Goal: Task Accomplishment & Management: Manage account settings

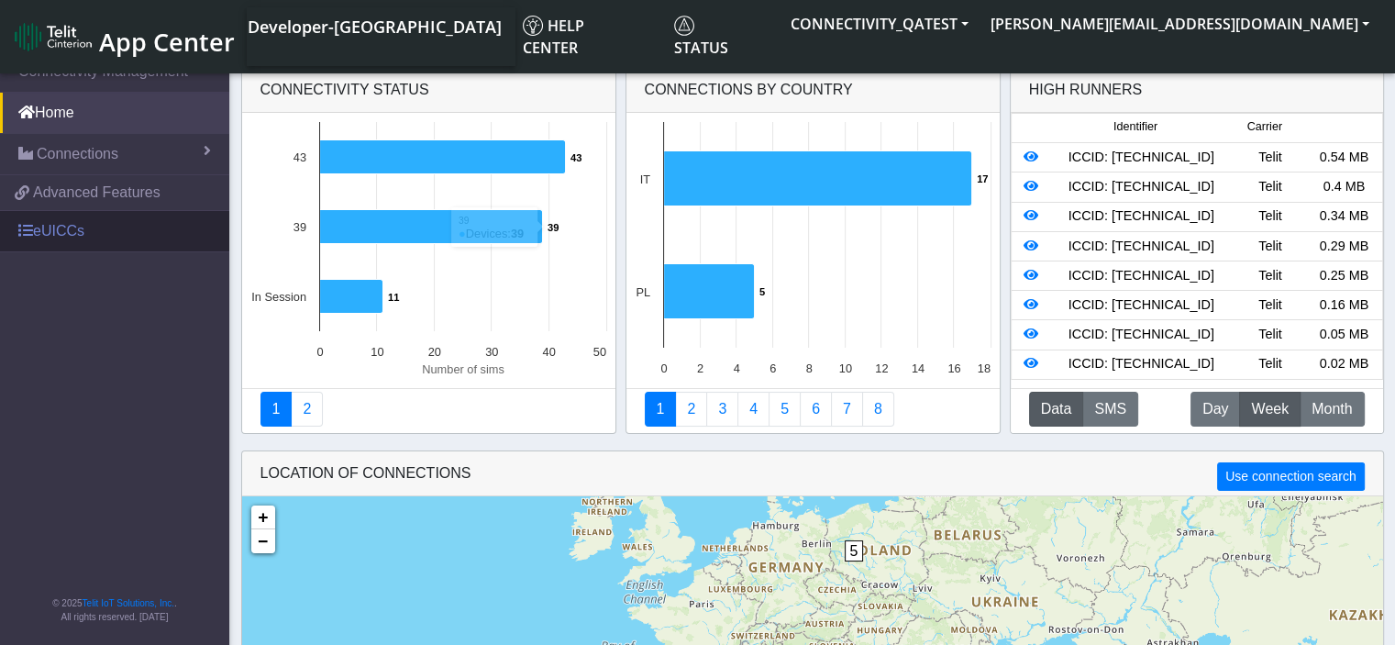
click at [47, 230] on link "eUICCs" at bounding box center [114, 231] width 229 height 40
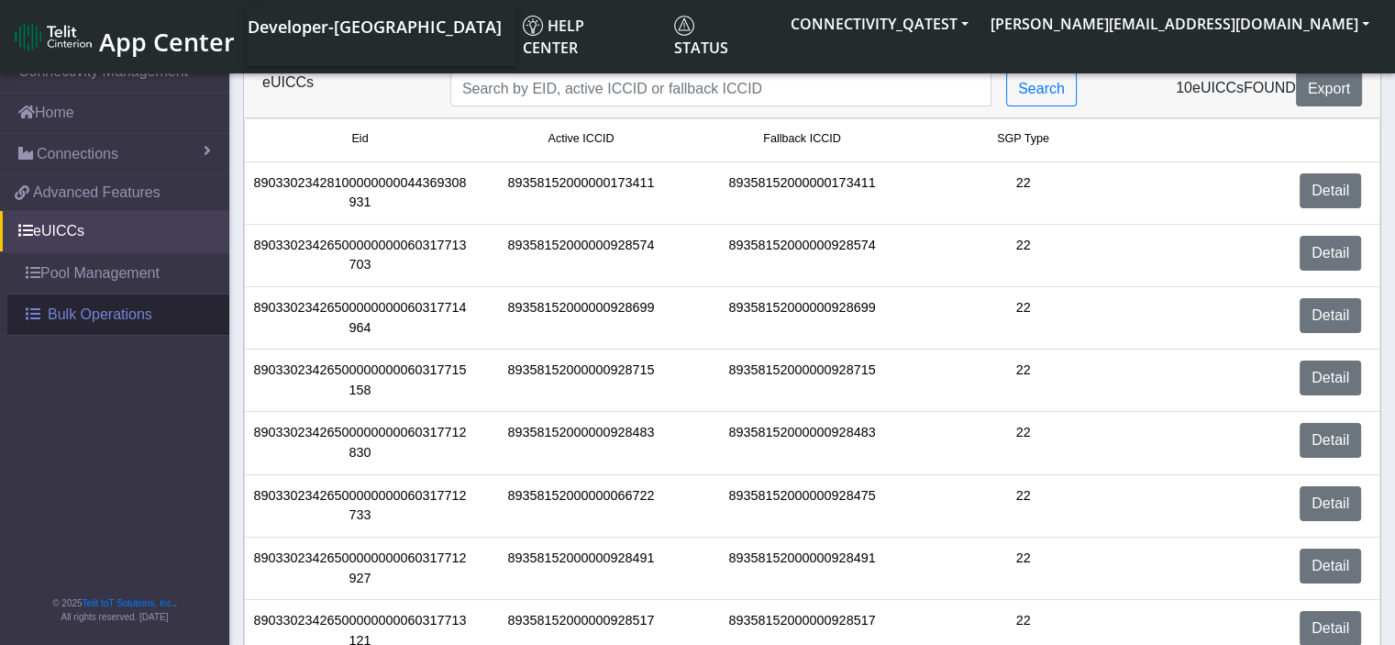
click at [83, 309] on span "Bulk Operations" at bounding box center [100, 315] width 105 height 22
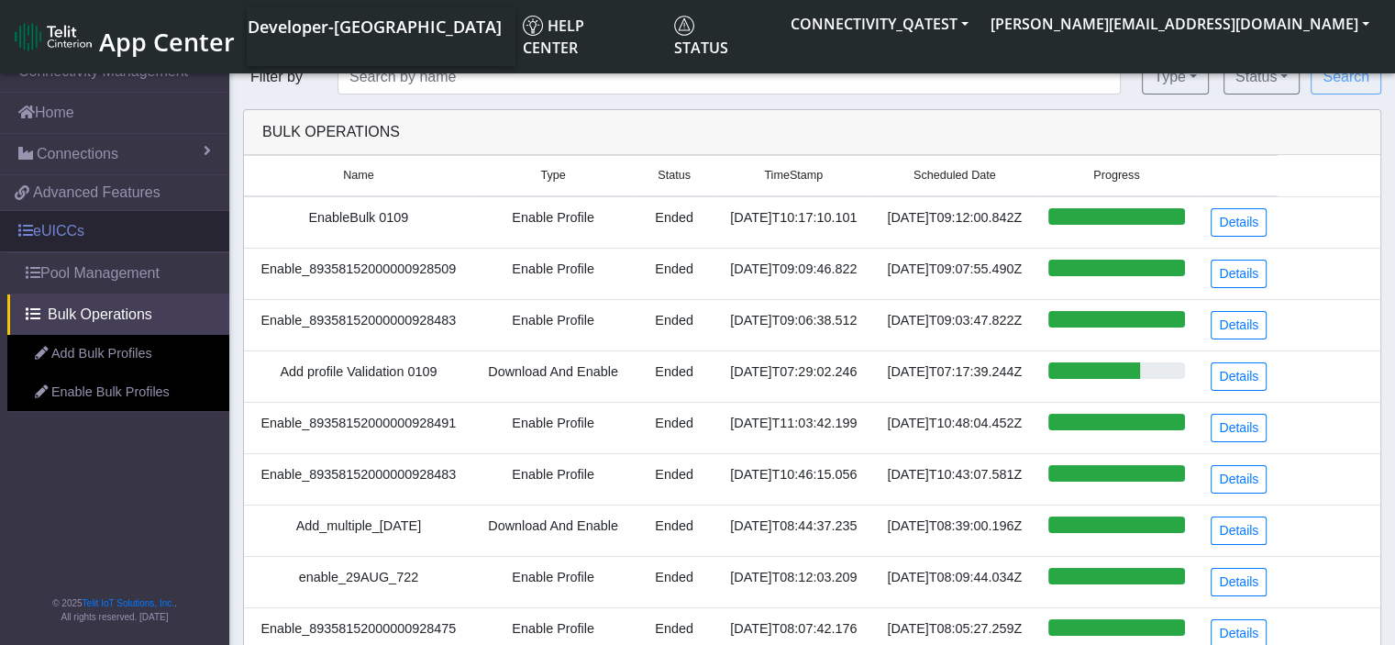
click at [33, 234] on link "eUICCs" at bounding box center [114, 231] width 229 height 40
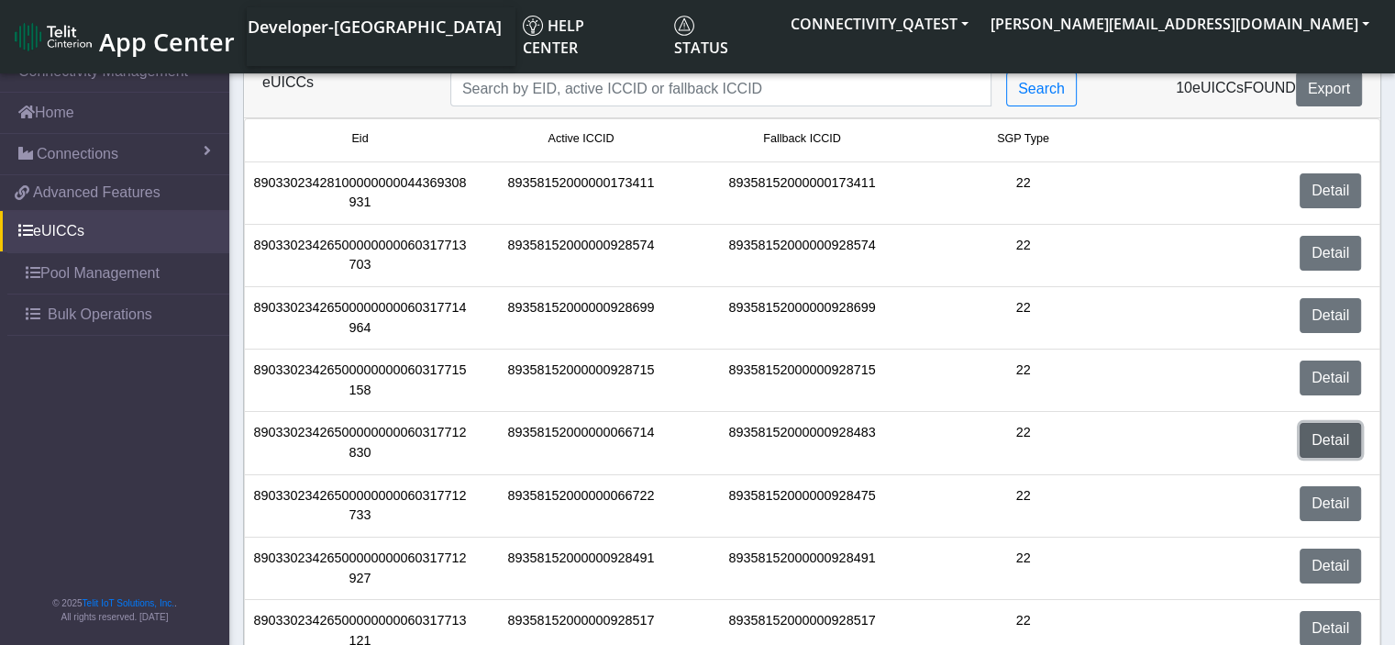
click at [1319, 450] on link "Detail" at bounding box center [1330, 440] width 61 height 35
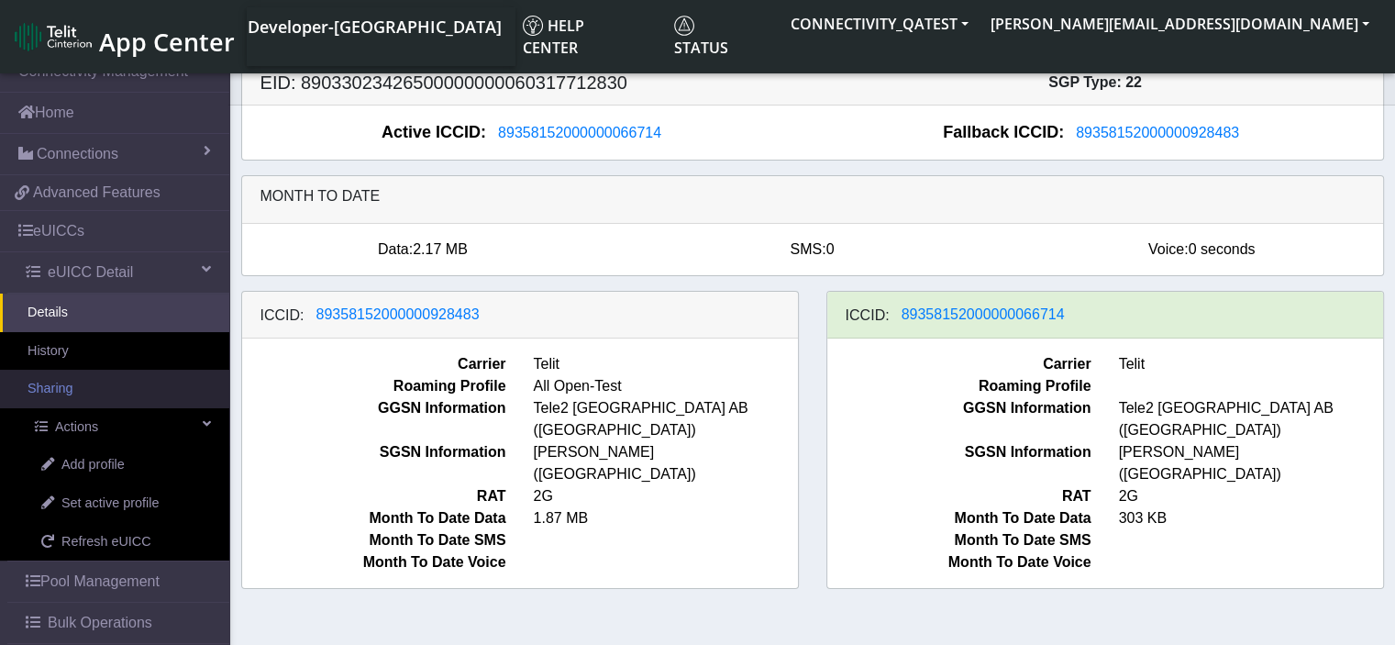
click at [62, 396] on link "Sharing" at bounding box center [114, 389] width 229 height 39
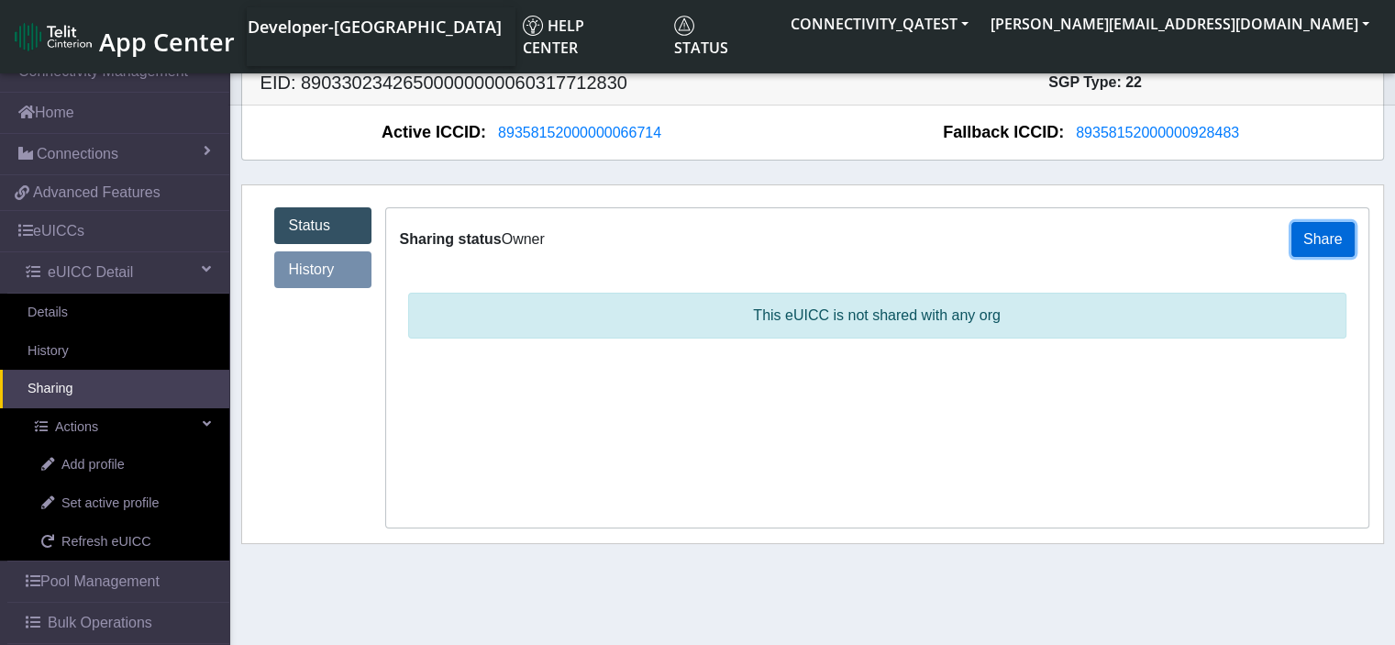
click at [1307, 236] on button "Share" at bounding box center [1322, 239] width 63 height 35
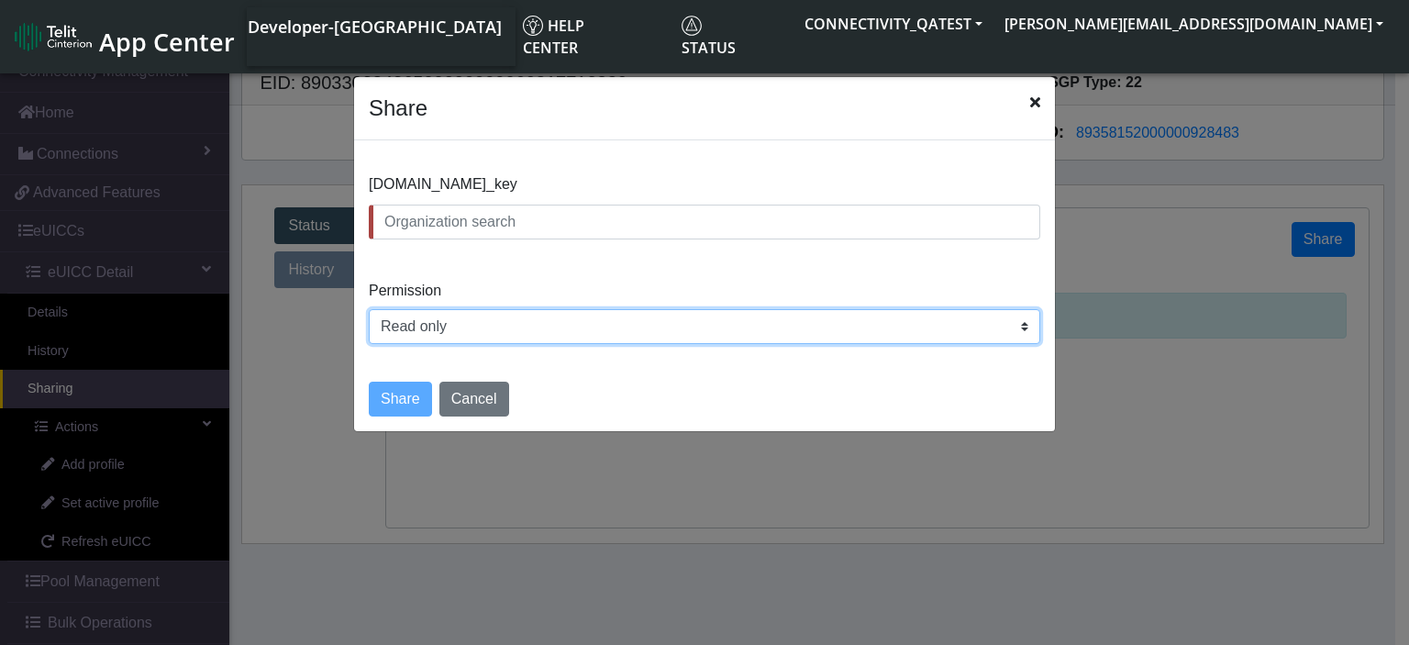
click at [1020, 334] on select "Read only Read and write" at bounding box center [704, 326] width 671 height 35
click at [1009, 322] on select "Read only Read and write" at bounding box center [704, 326] width 671 height 35
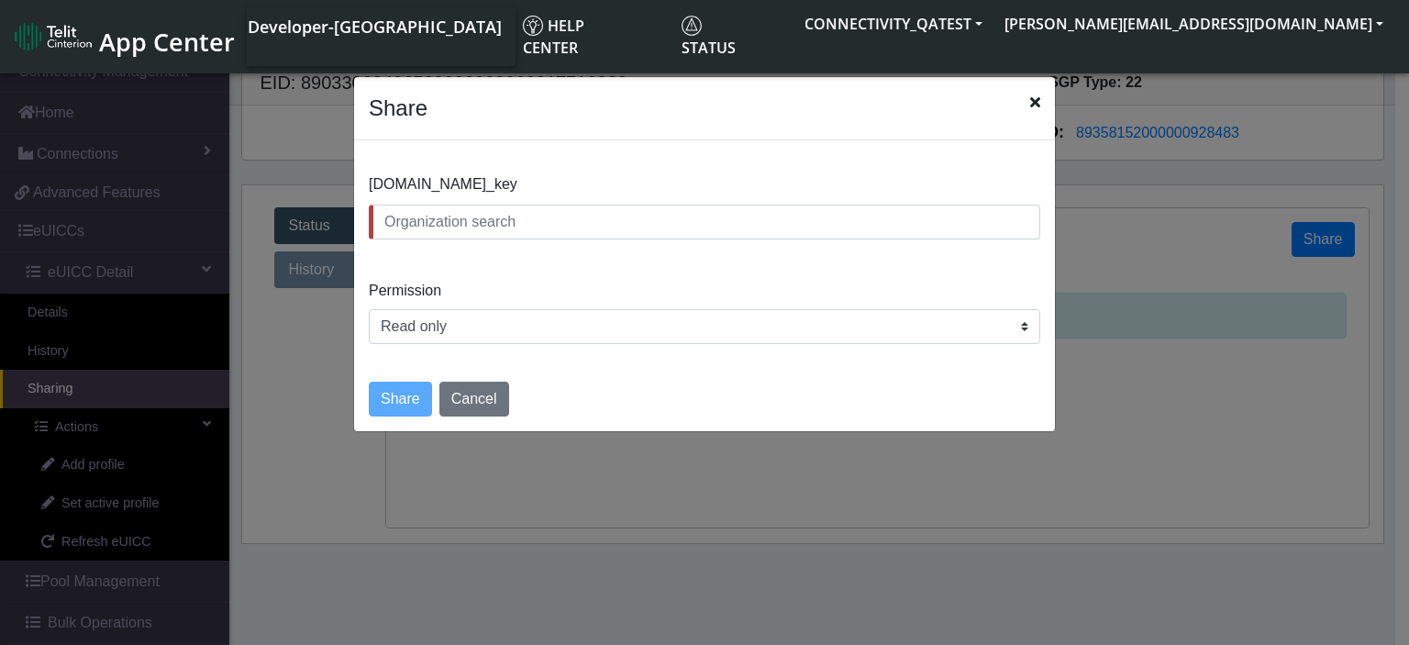
click at [1026, 102] on div "Share" at bounding box center [704, 108] width 701 height 63
click at [1033, 98] on icon "Close" at bounding box center [1035, 101] width 10 height 15
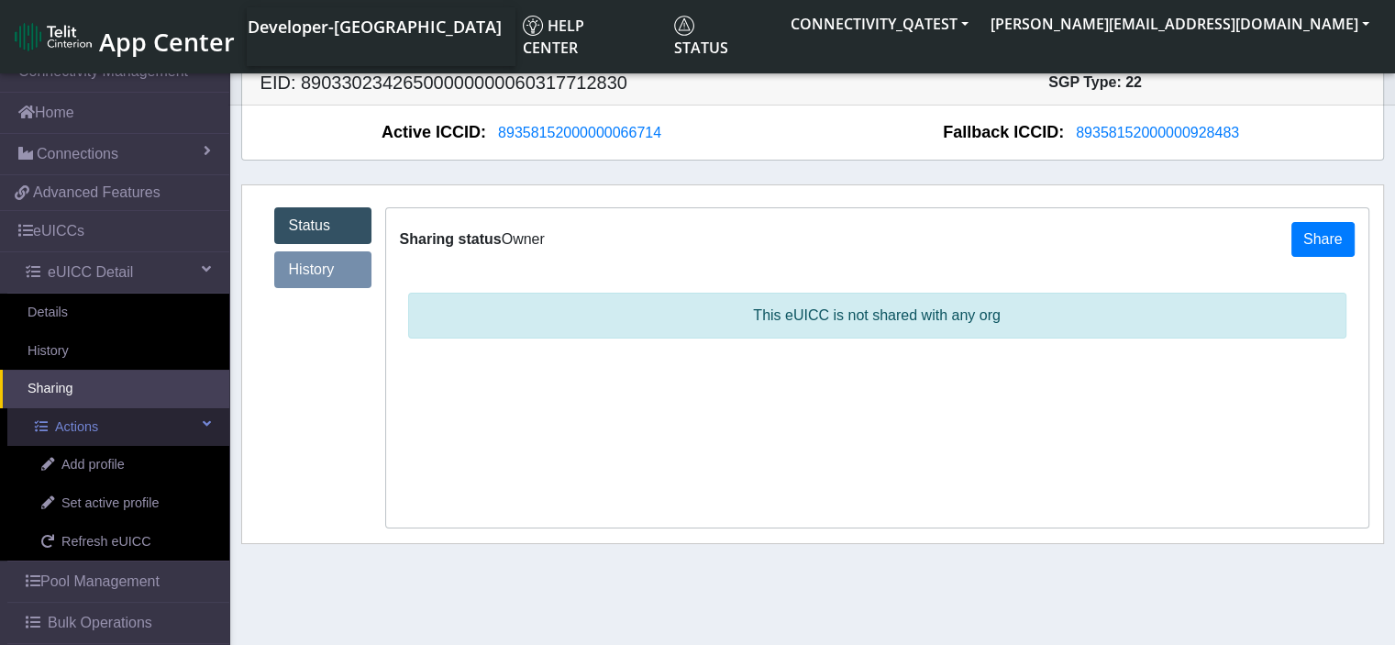
click at [106, 427] on link "Actions" at bounding box center [118, 427] width 222 height 39
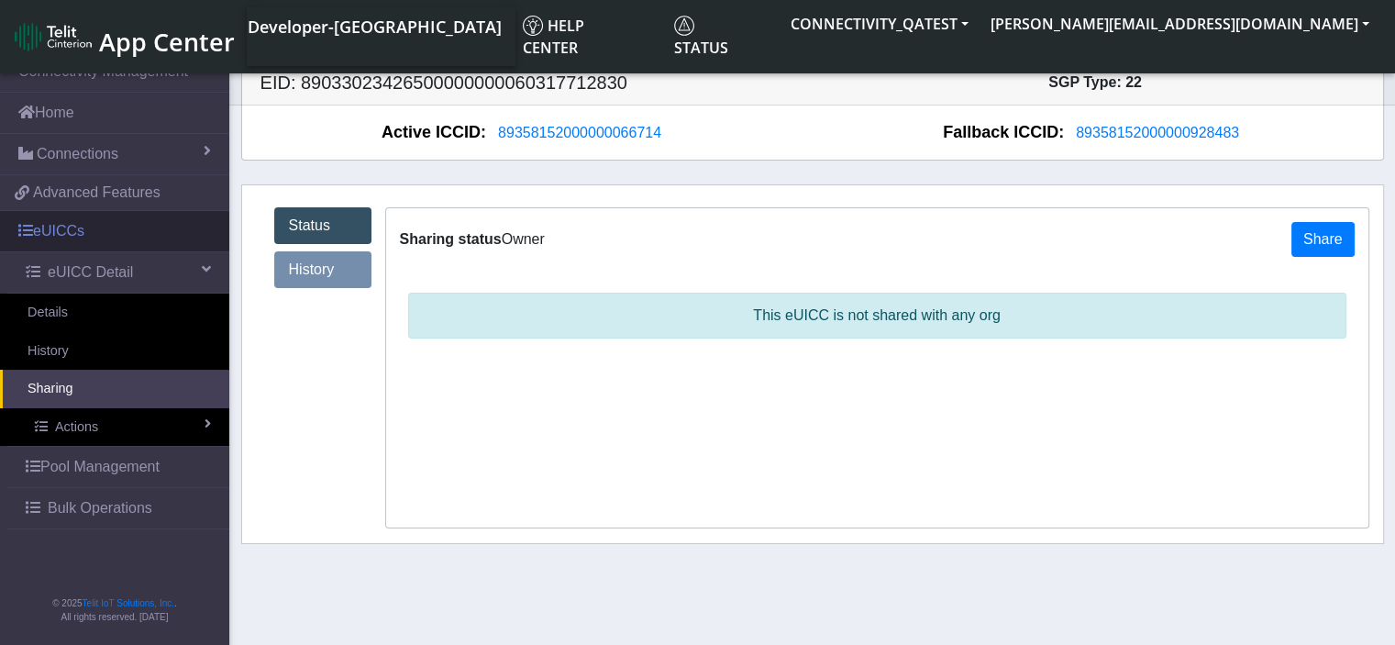
click at [91, 226] on link "eUICCs" at bounding box center [114, 231] width 229 height 40
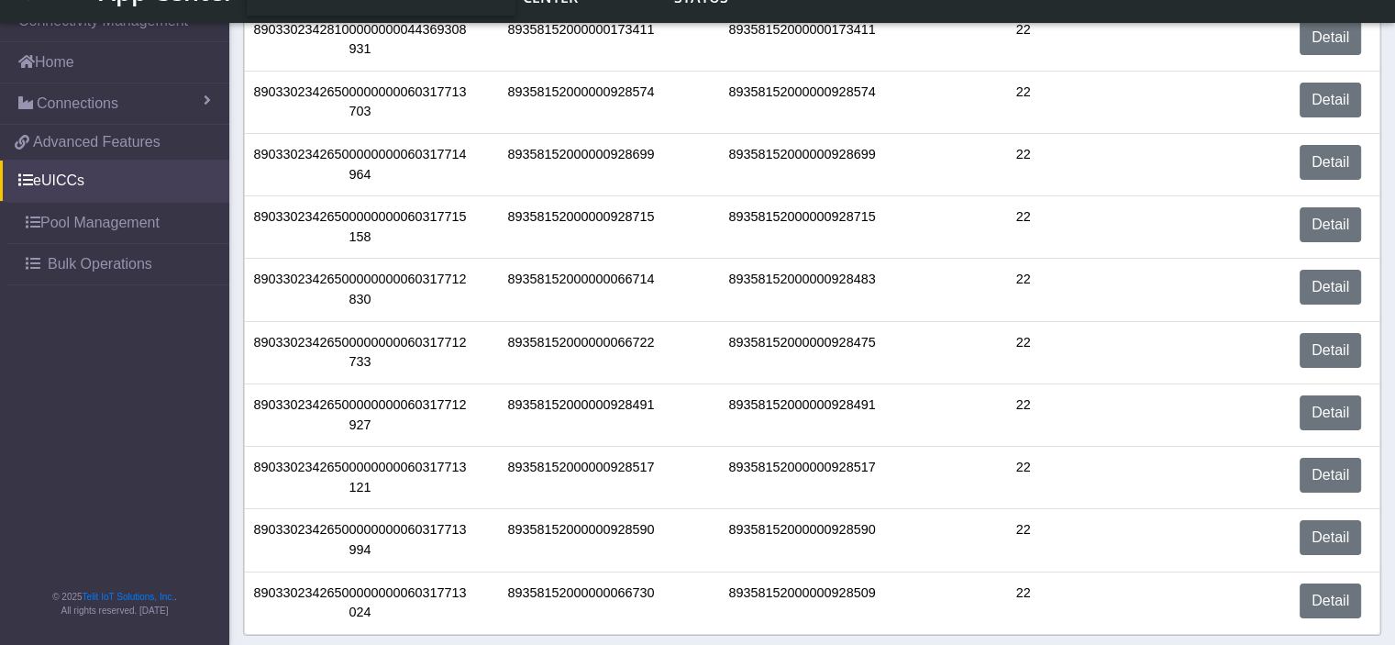
scroll to position [119, 0]
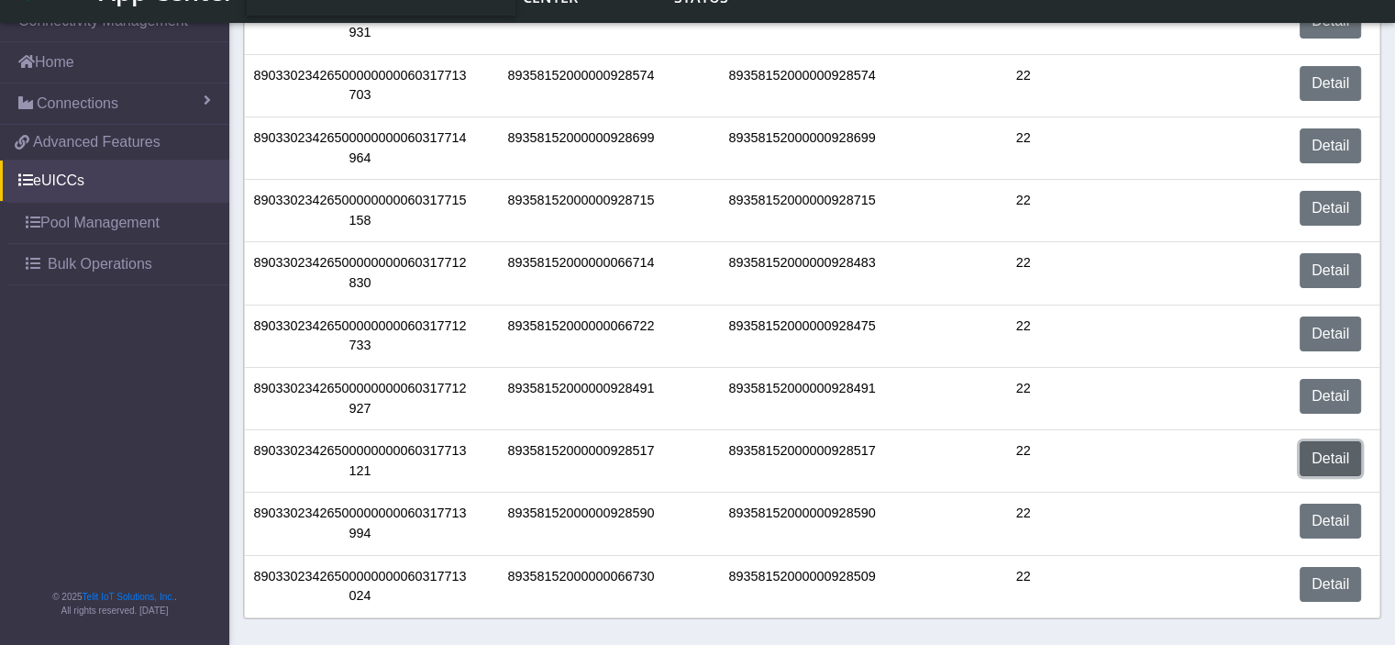
click at [1343, 457] on link "Detail" at bounding box center [1330, 458] width 61 height 35
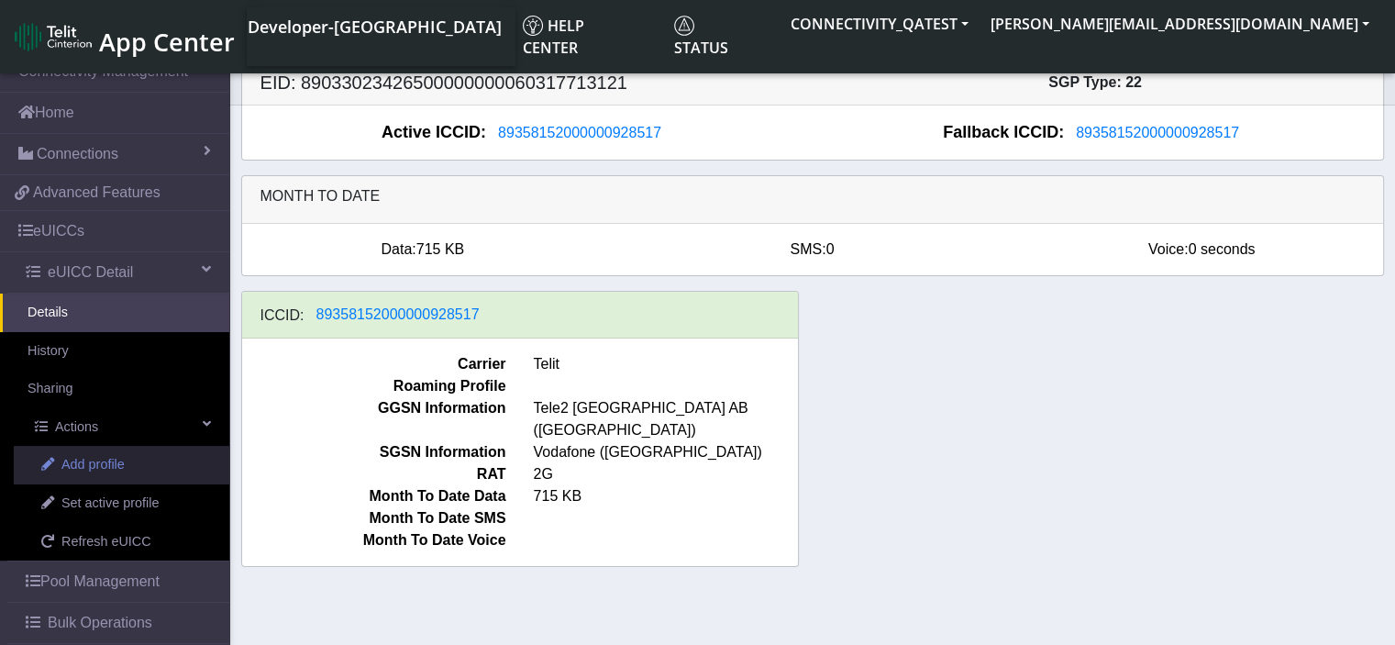
click at [121, 462] on span "Add profile" at bounding box center [92, 465] width 63 height 20
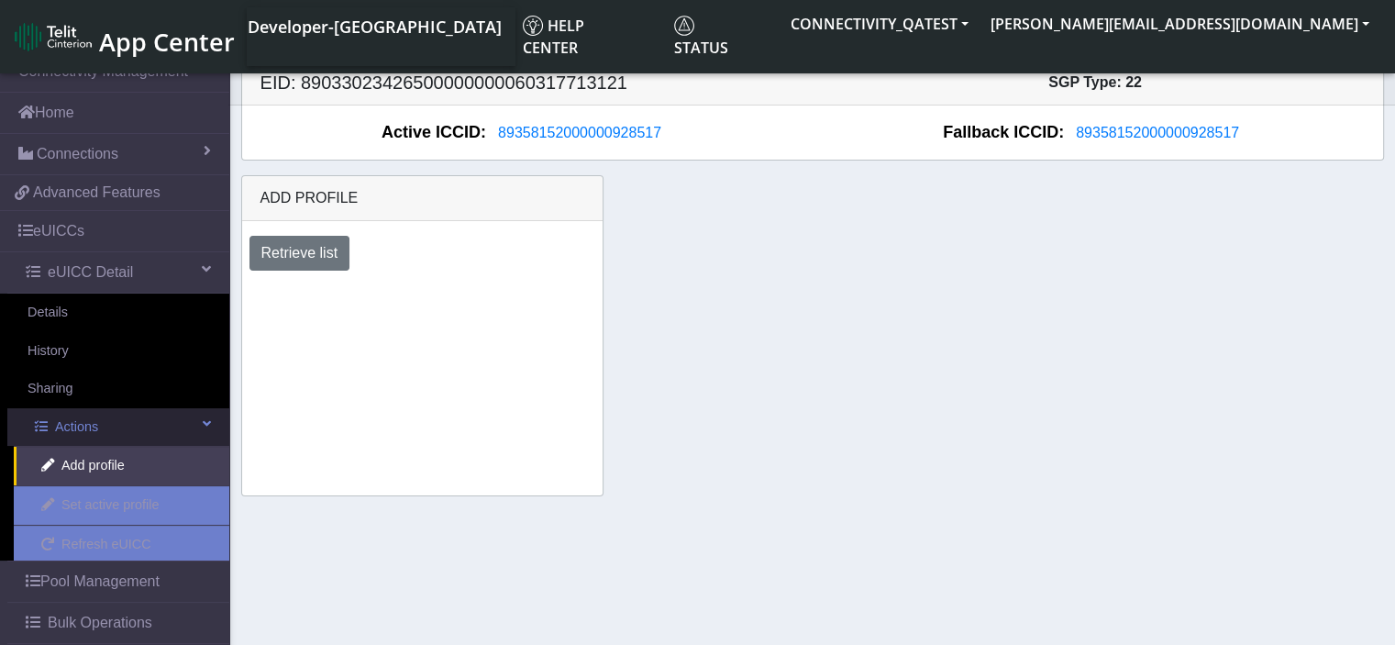
click at [112, 426] on link "Actions" at bounding box center [118, 427] width 222 height 39
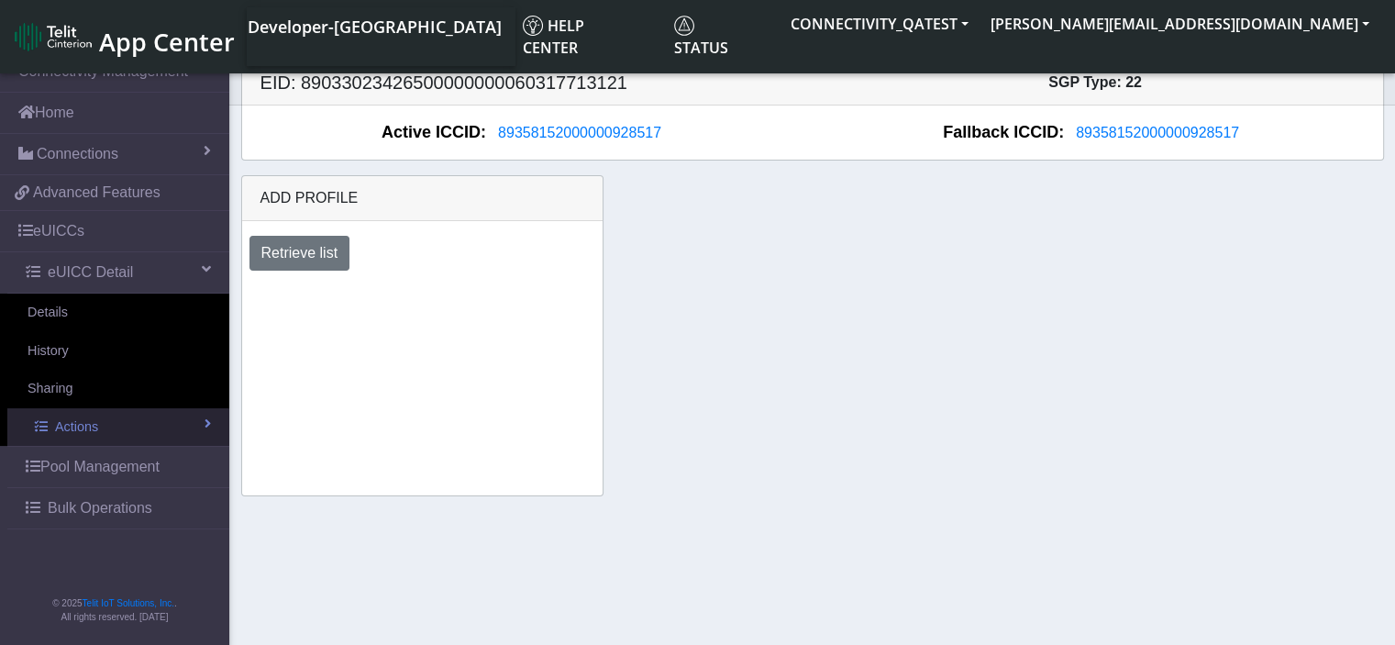
click at [112, 426] on link "Actions" at bounding box center [118, 427] width 222 height 39
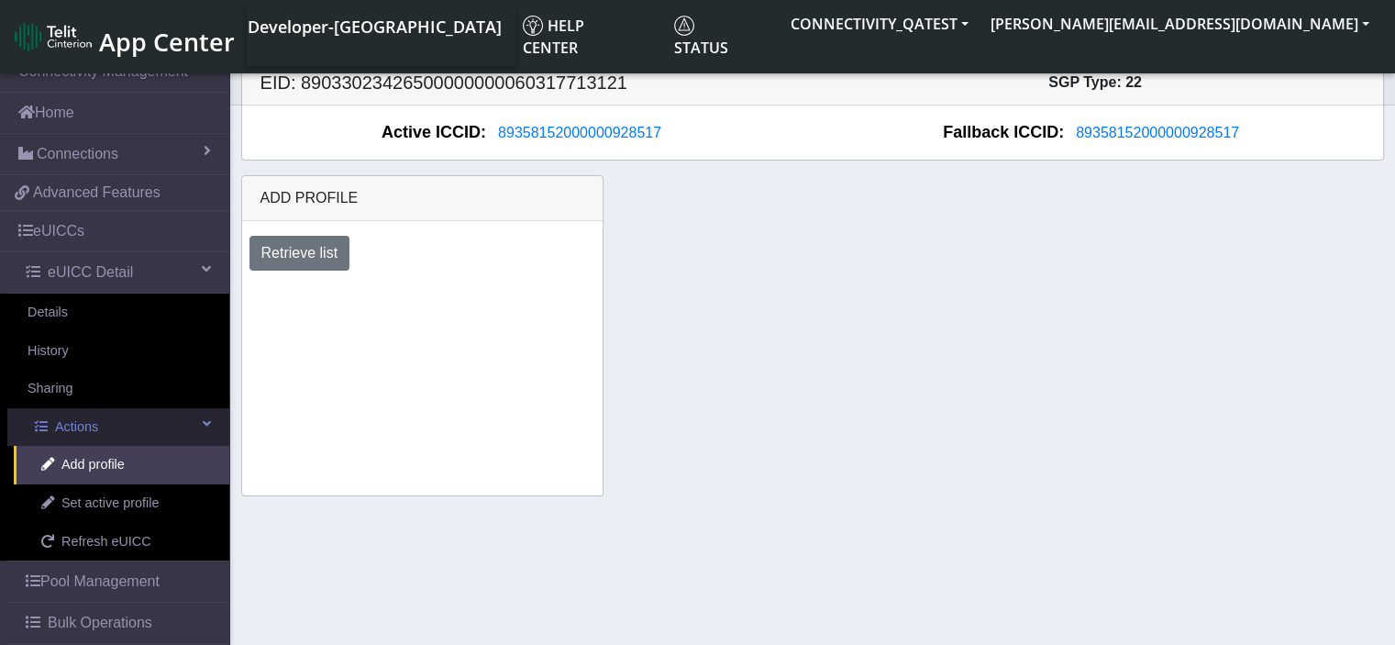
click at [93, 426] on span "Actions" at bounding box center [76, 427] width 43 height 20
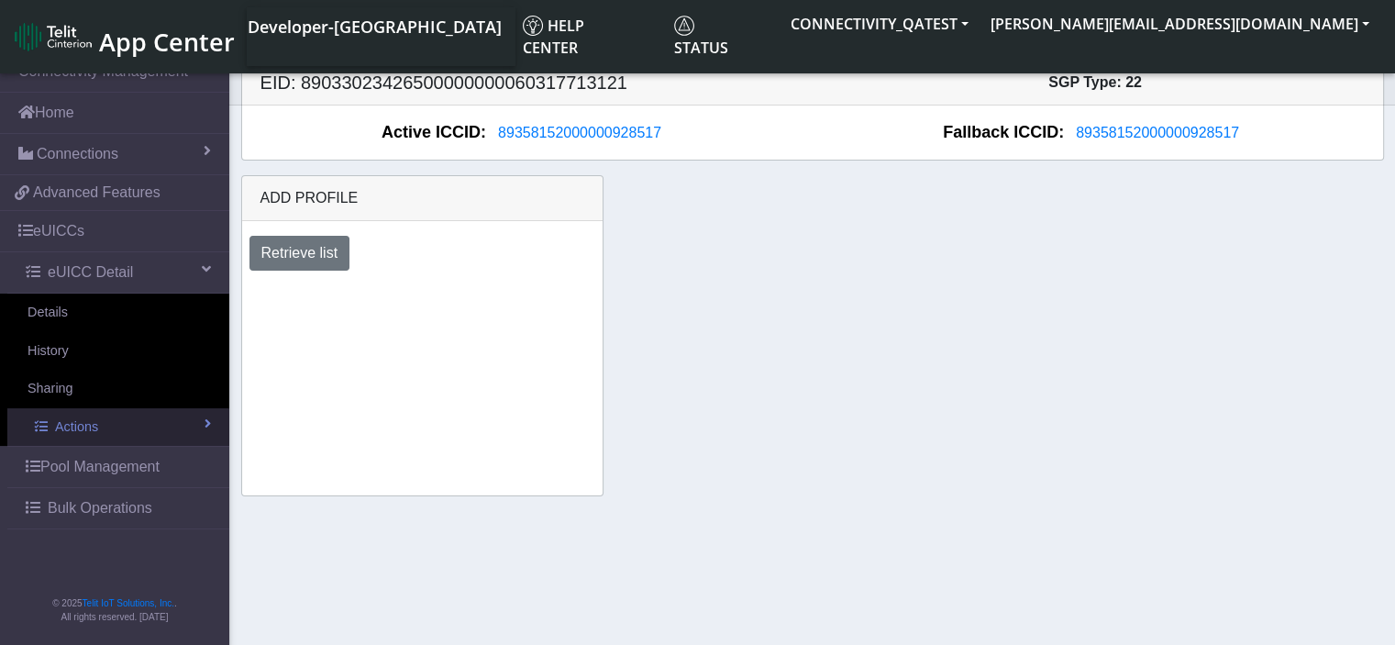
click at [93, 426] on span "Actions" at bounding box center [76, 427] width 43 height 20
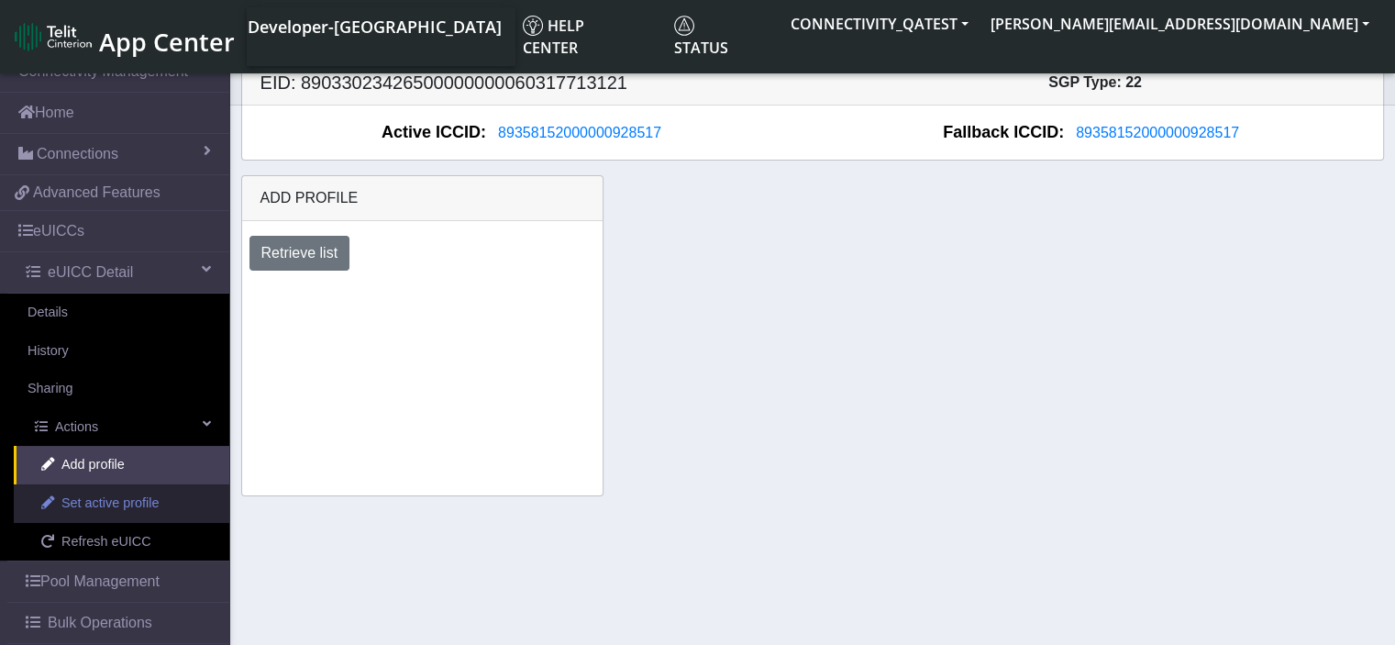
click at [63, 510] on span "Set active profile" at bounding box center [109, 503] width 97 height 20
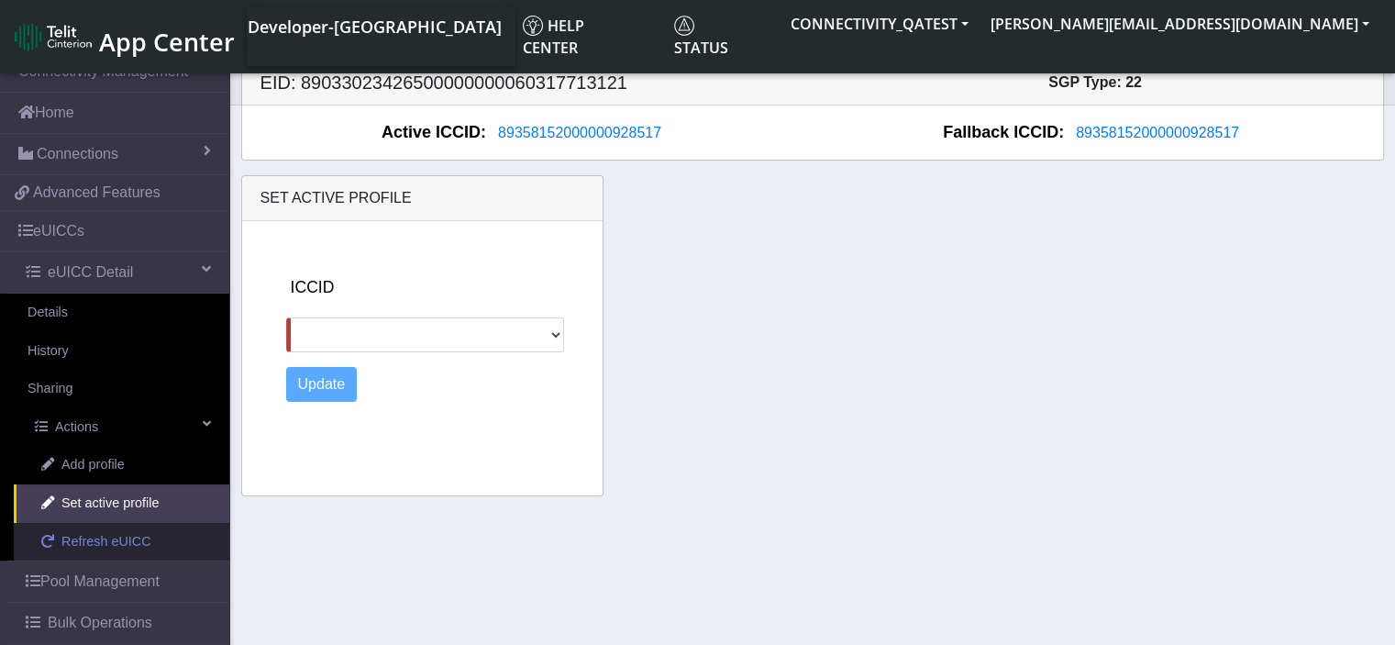
click at [67, 528] on link "Refresh eUICC" at bounding box center [122, 542] width 216 height 39
